Goal: Task Accomplishment & Management: Use online tool/utility

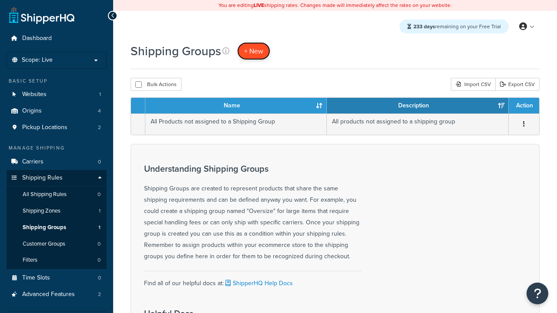
click at [254, 51] on span "+ New" at bounding box center [253, 51] width 19 height 10
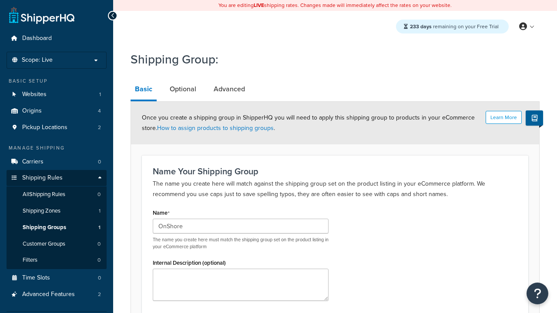
type input "OnShore"
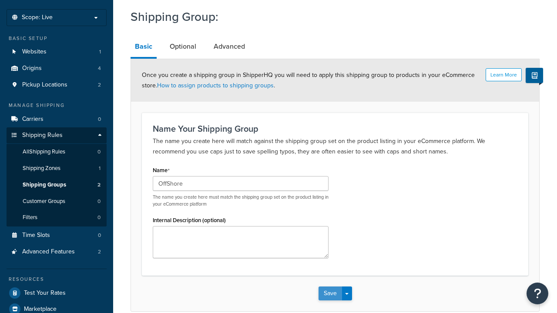
type input "OffShore"
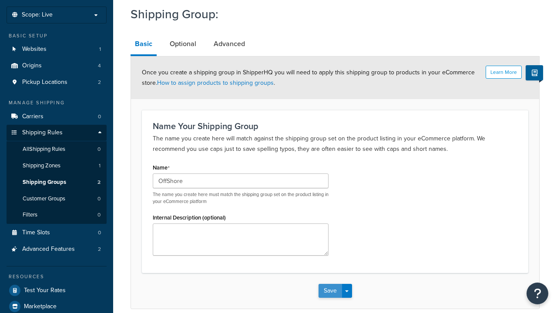
click at [330, 284] on button "Save" at bounding box center [329, 291] width 23 height 14
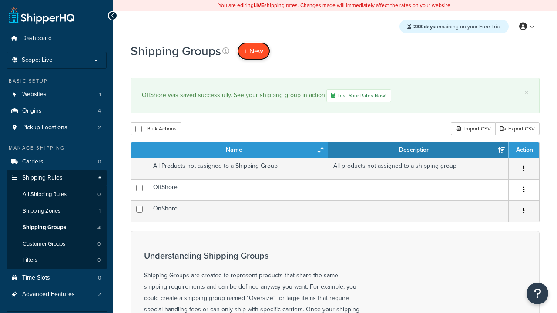
click at [254, 51] on span "+ New" at bounding box center [253, 51] width 19 height 10
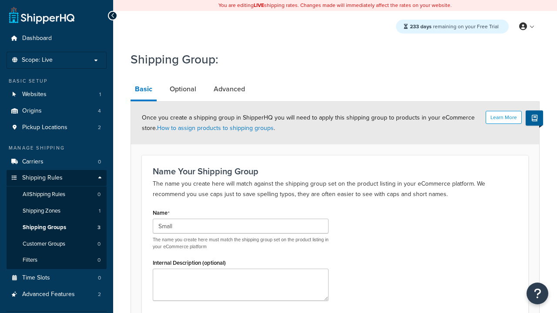
scroll to position [90, 0]
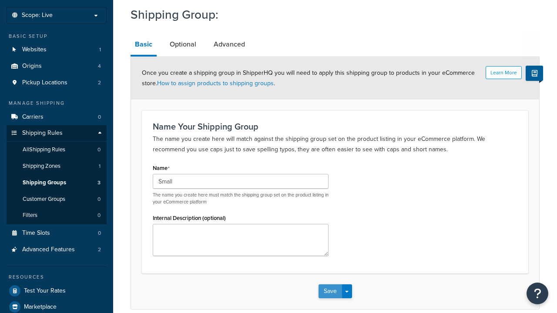
type input "Small"
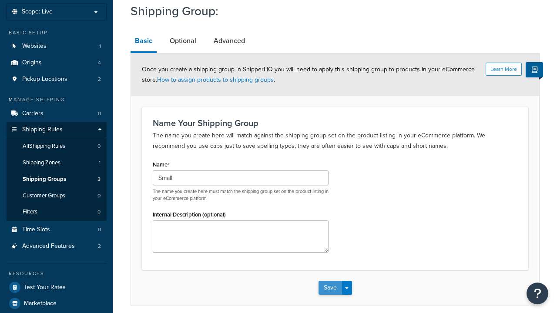
click at [330, 281] on button "Save" at bounding box center [329, 288] width 23 height 14
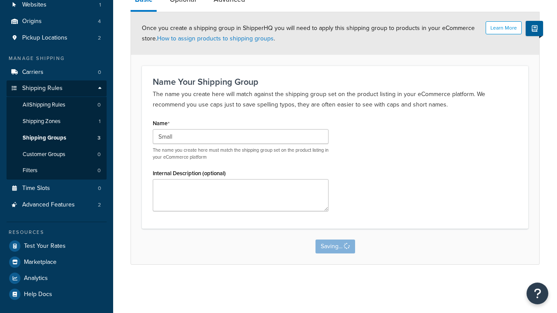
scroll to position [0, 0]
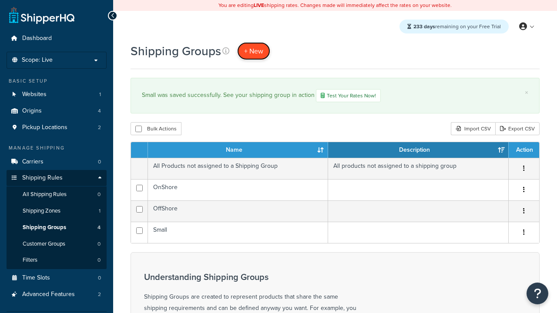
click at [254, 51] on span "+ New" at bounding box center [253, 51] width 19 height 10
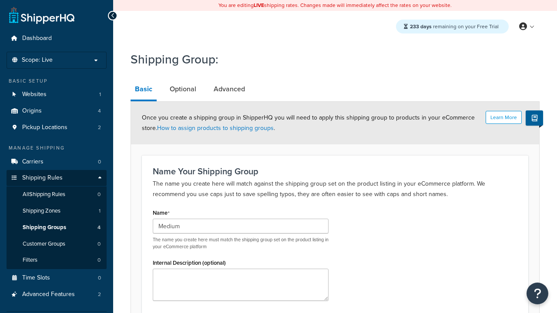
type input "Medium"
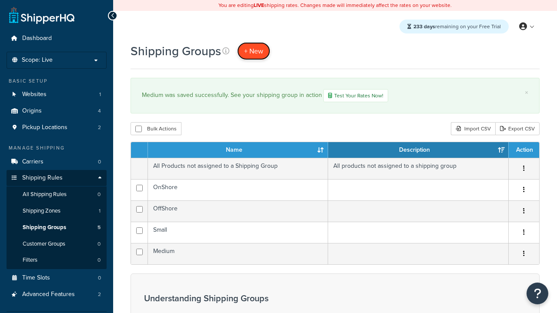
click at [254, 51] on span "+ New" at bounding box center [253, 51] width 19 height 10
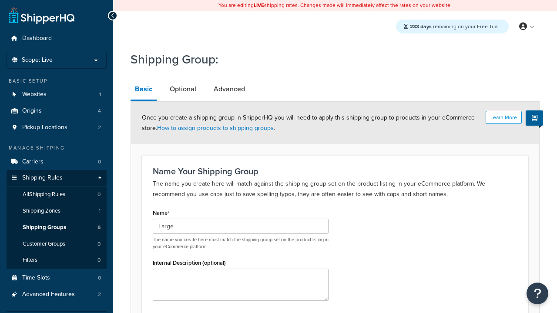
type input "Large"
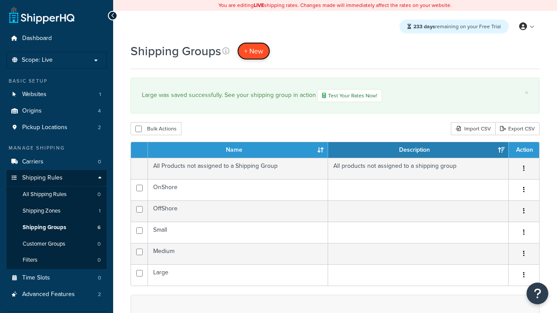
click at [254, 51] on span "+ New" at bounding box center [253, 51] width 19 height 10
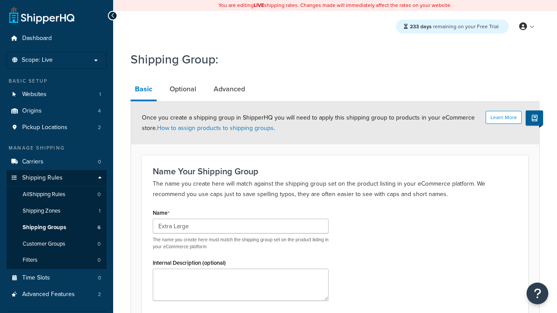
type input "Extra Large"
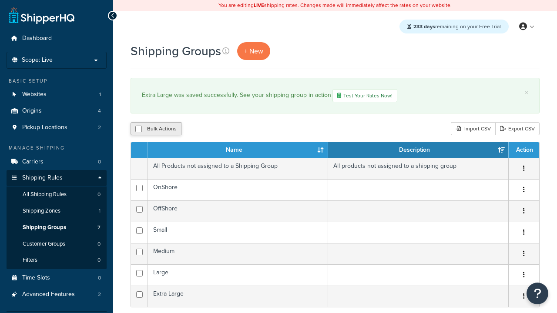
click at [156, 130] on button "Bulk Actions" at bounding box center [155, 128] width 51 height 13
checkbox input "true"
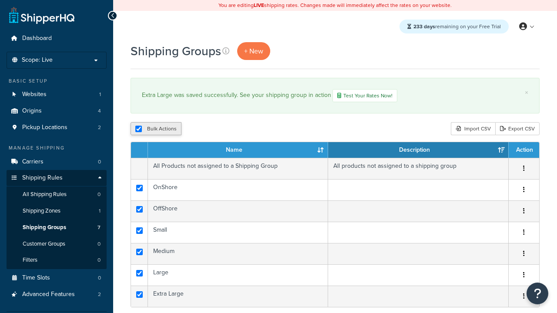
checkbox input "true"
click at [200, 130] on button "Duplicate" at bounding box center [199, 128] width 37 height 13
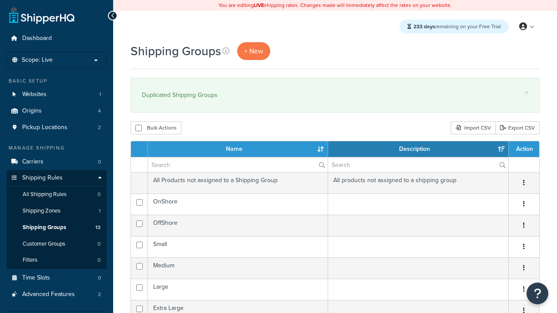
select select "15"
